Goal: Task Accomplishment & Management: Complete application form

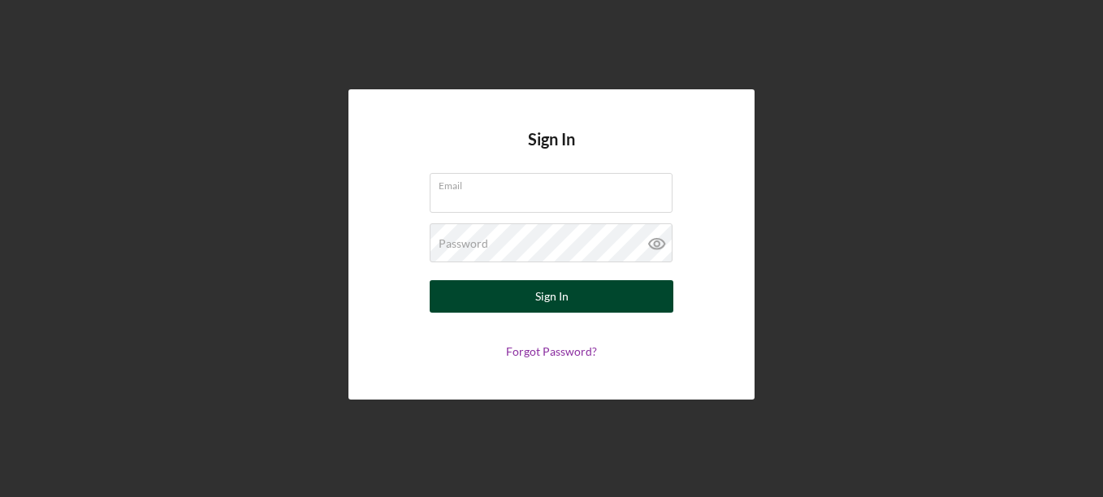
type input "[EMAIL_ADDRESS][DOMAIN_NAME]"
click at [543, 294] on div "Sign In" at bounding box center [551, 296] width 33 height 32
